Goal: Information Seeking & Learning: Learn about a topic

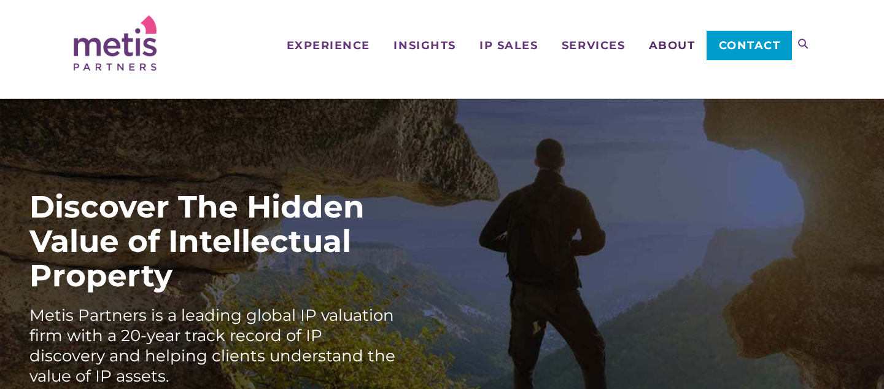
click at [680, 44] on span "About" at bounding box center [672, 45] width 47 height 11
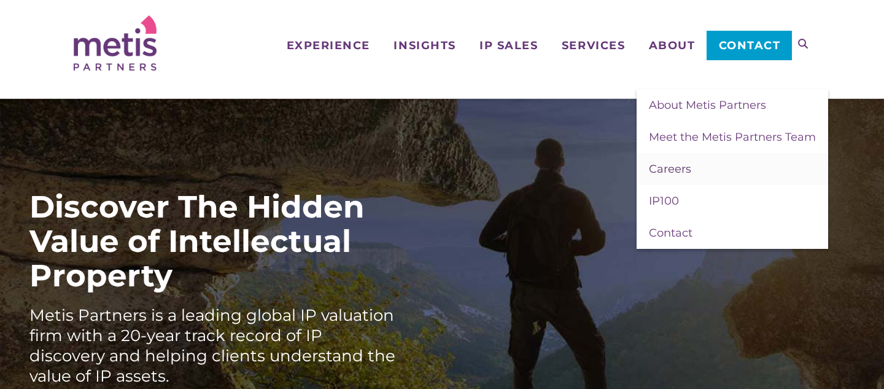
click at [659, 171] on span "Careers" at bounding box center [670, 169] width 42 height 14
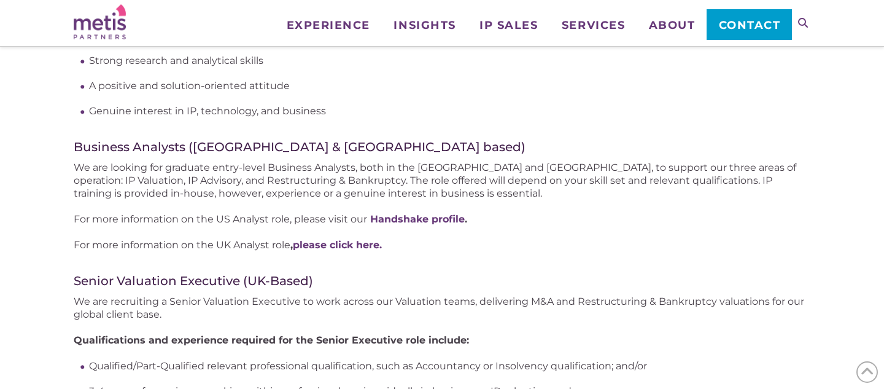
scroll to position [696, 0]
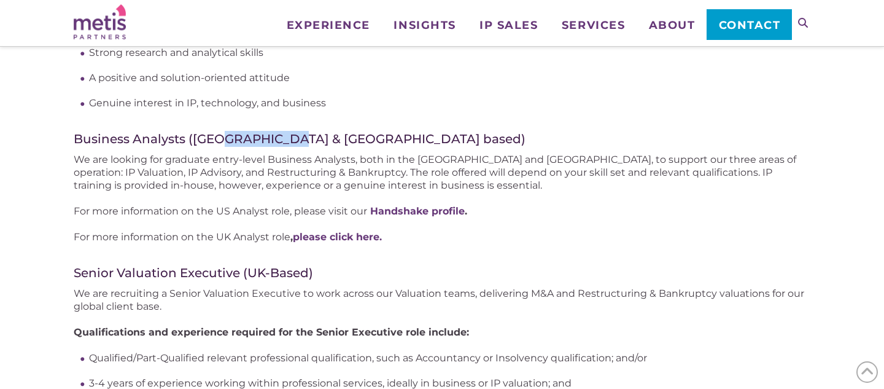
drag, startPoint x: 217, startPoint y: 140, endPoint x: 308, endPoint y: 139, distance: 90.9
click at [308, 139] on h4 "Business Analysts (US & UK based)" at bounding box center [442, 139] width 737 height 16
click at [307, 139] on h4 "Business Analysts (US & UK based)" at bounding box center [442, 139] width 737 height 16
drag, startPoint x: 249, startPoint y: 212, endPoint x: 321, endPoint y: 211, distance: 71.8
click at [321, 211] on p "For more information on the US Analyst role, please visit our Handshake profile…" at bounding box center [442, 210] width 737 height 13
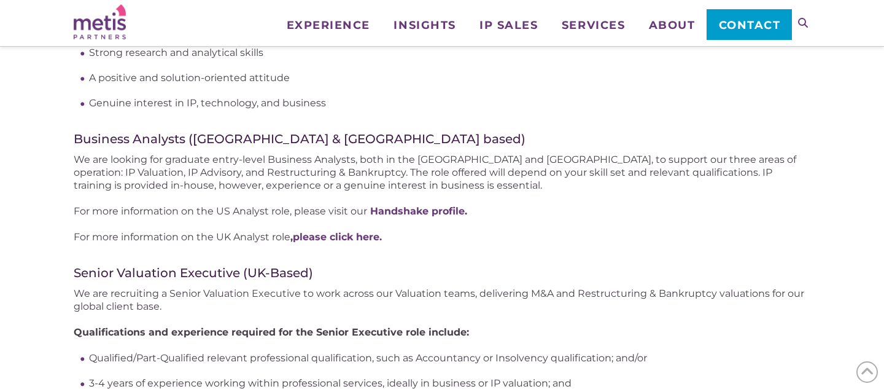
click at [321, 211] on p "For more information on the US Analyst role, please visit our Handshake profile…" at bounding box center [442, 210] width 737 height 13
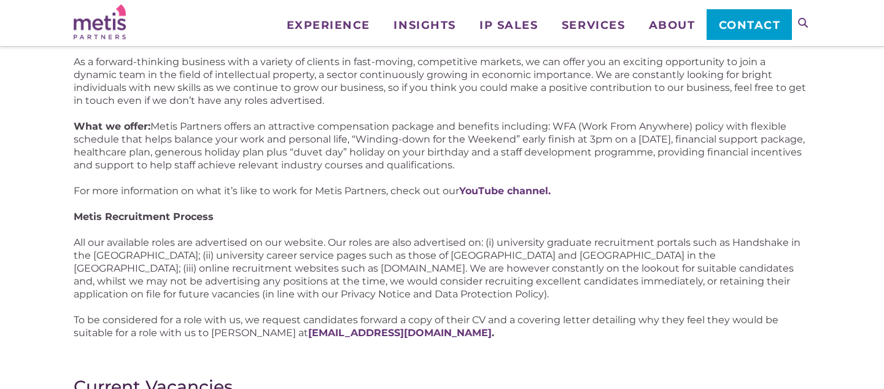
scroll to position [0, 0]
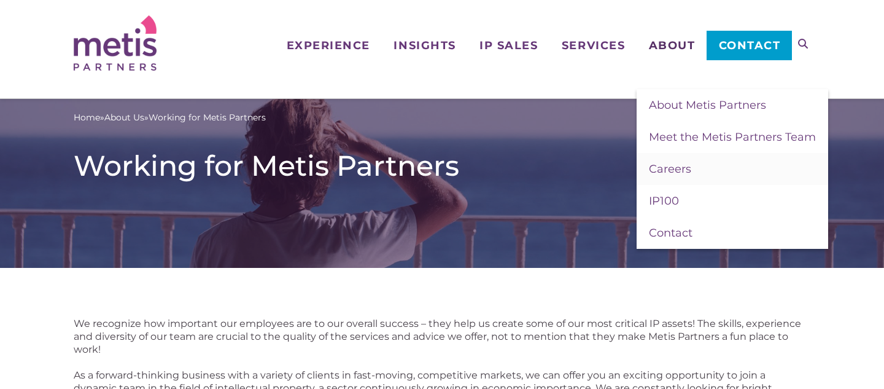
click at [659, 42] on span "About" at bounding box center [672, 45] width 47 height 11
click at [654, 164] on span "Careers" at bounding box center [670, 169] width 42 height 14
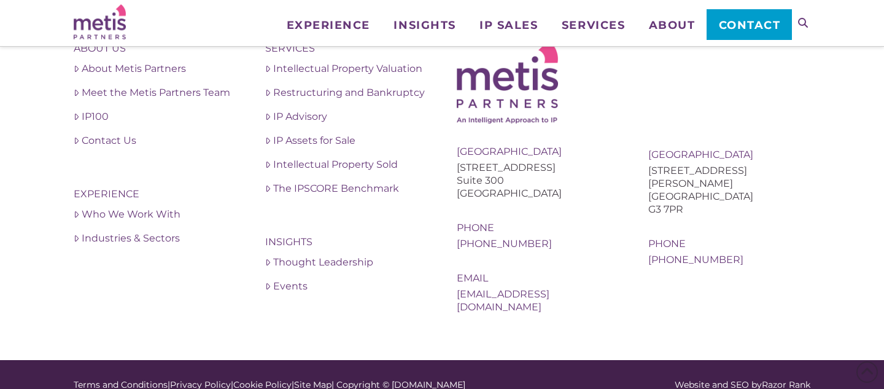
scroll to position [2069, 0]
